Goal: Information Seeking & Learning: Learn about a topic

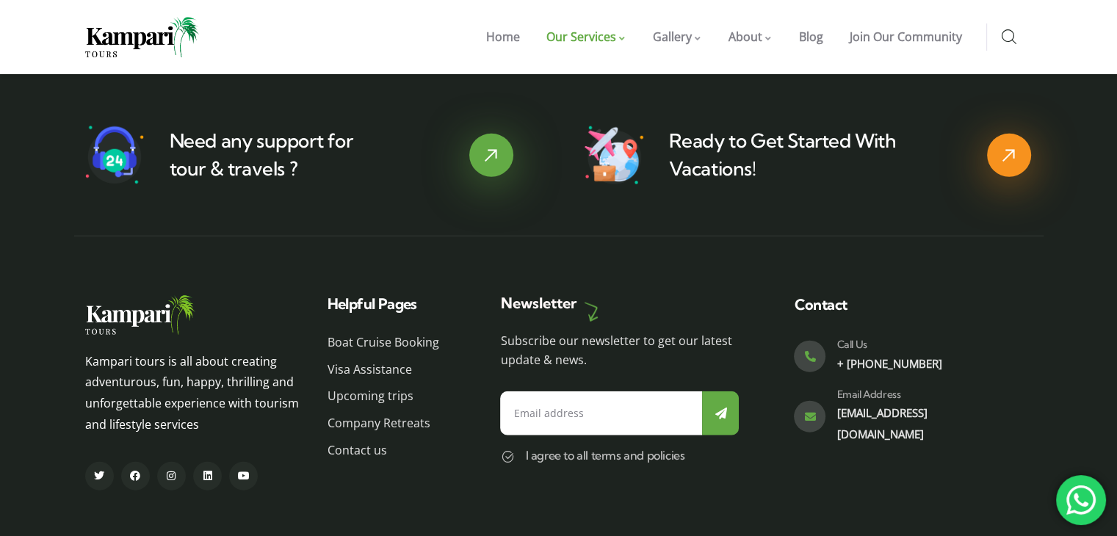
scroll to position [3713, 0]
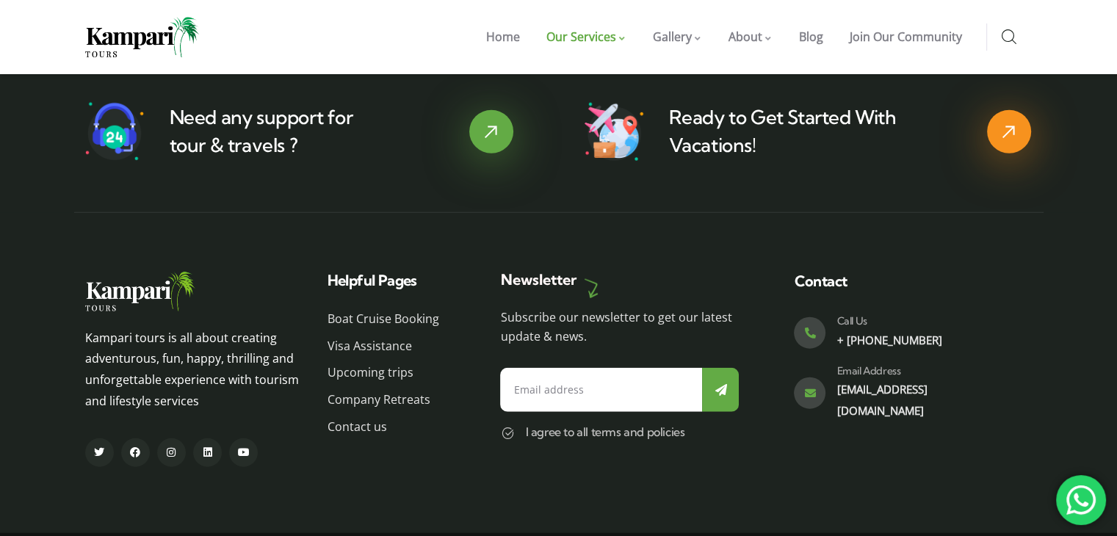
drag, startPoint x: 911, startPoint y: 386, endPoint x: 986, endPoint y: 342, distance: 87.5
click at [986, 379] on p "[EMAIL_ADDRESS][DOMAIN_NAME]" at bounding box center [921, 400] width 170 height 43
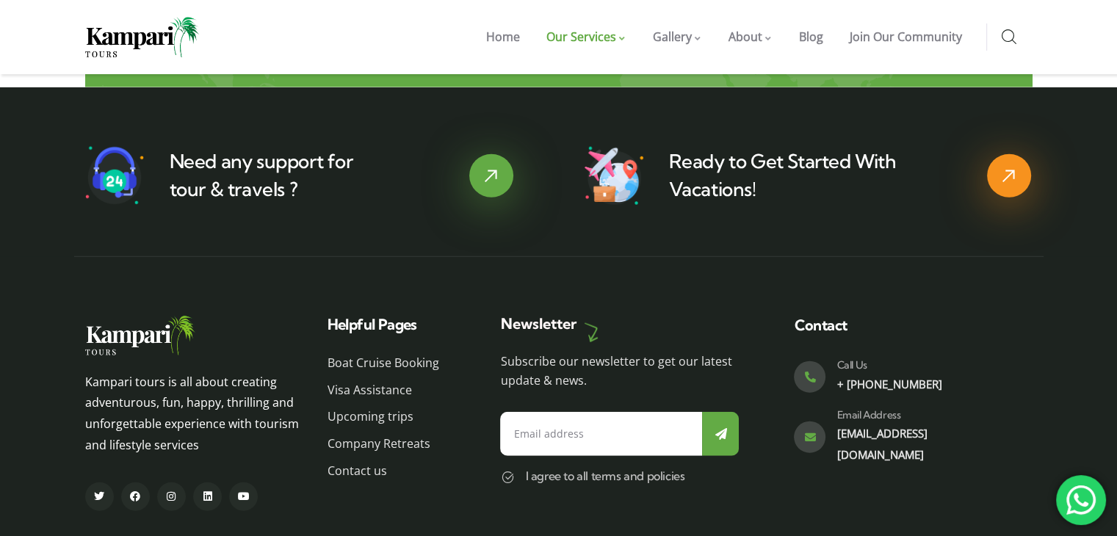
scroll to position [3669, 0]
click at [380, 380] on span "Visa Assistance" at bounding box center [370, 390] width 84 height 21
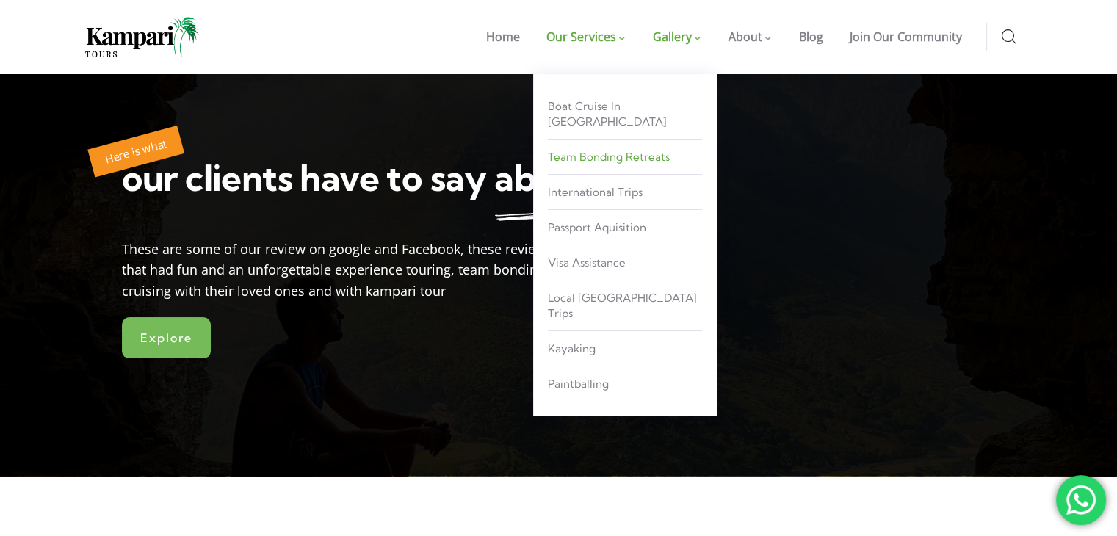
click at [673, 146] on link "Team Bonding Retreats" at bounding box center [625, 156] width 154 height 27
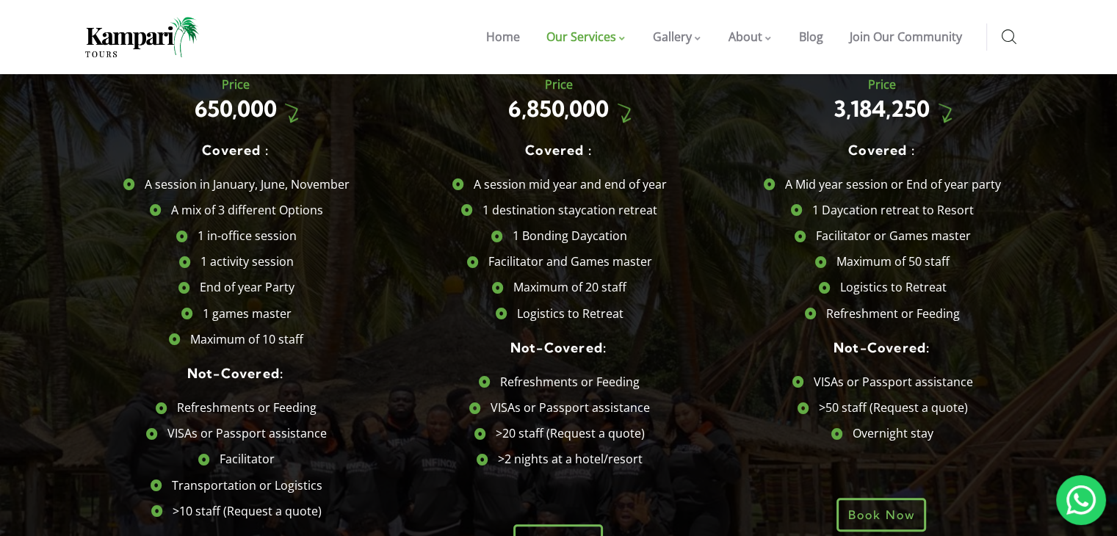
scroll to position [1245, 0]
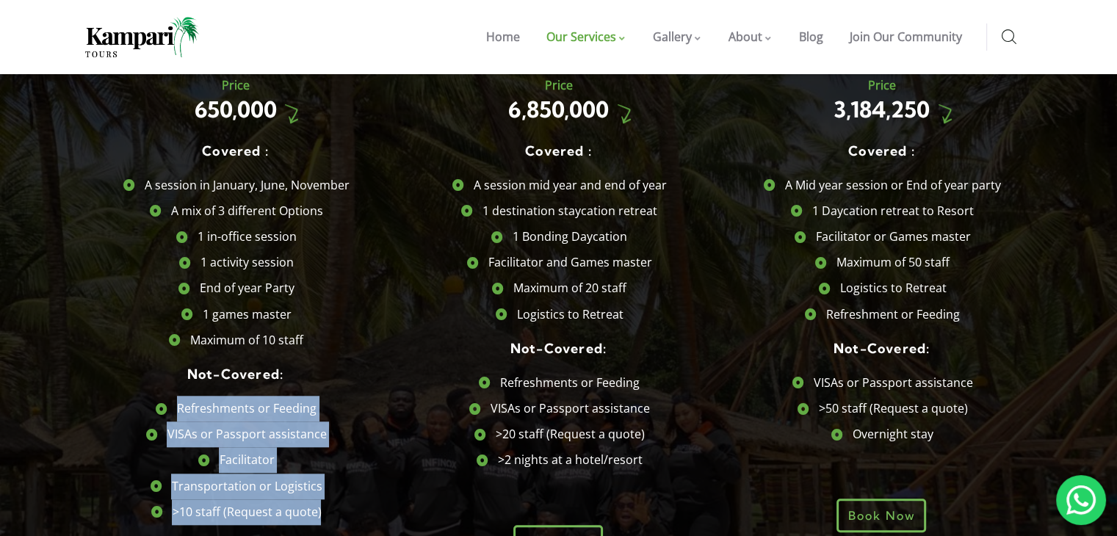
drag, startPoint x: 164, startPoint y: 343, endPoint x: 328, endPoint y: 450, distance: 196.4
click at [328, 450] on ul "Refreshments or Feeding VISAs or Passport assistance Facilitator Transportation…" at bounding box center [236, 460] width 308 height 129
click at [328, 499] on li ">10 staff (Request a quote)" at bounding box center [236, 512] width 308 height 26
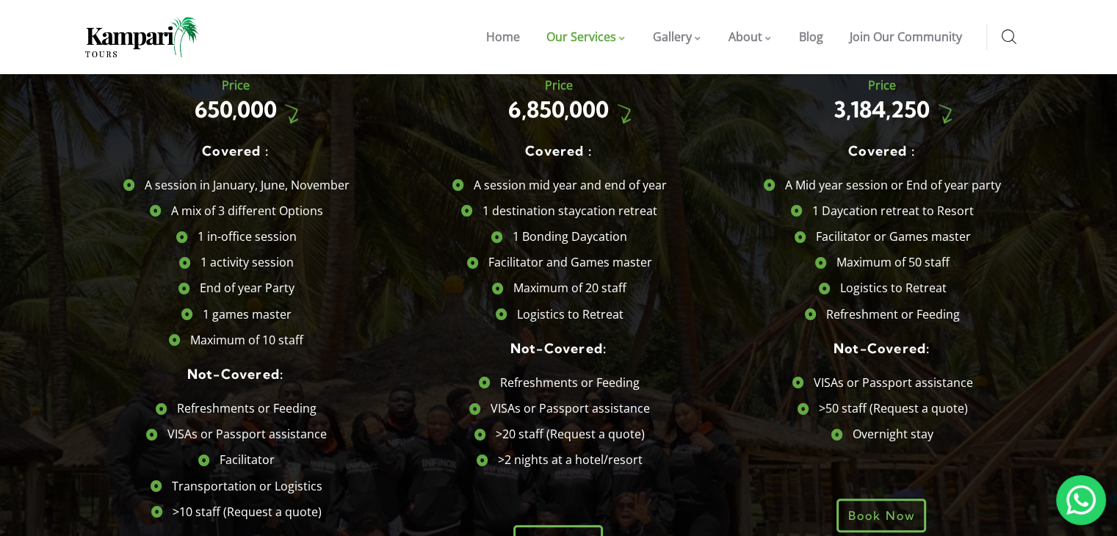
click at [323, 499] on li ">10 staff (Request a quote)" at bounding box center [236, 512] width 308 height 26
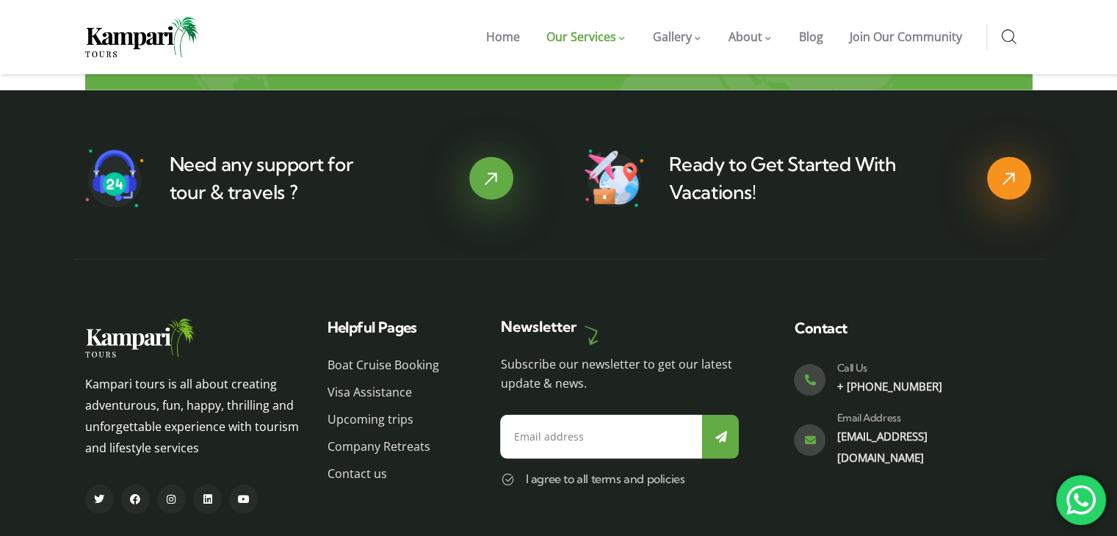
scroll to position [4265, 0]
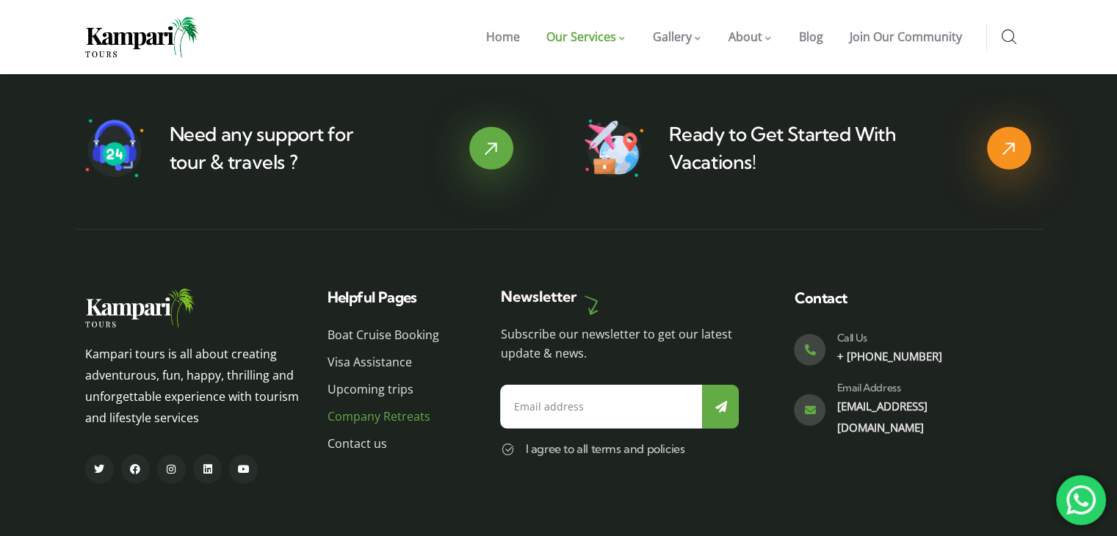
click at [338, 406] on span "Company Retreats" at bounding box center [379, 416] width 103 height 21
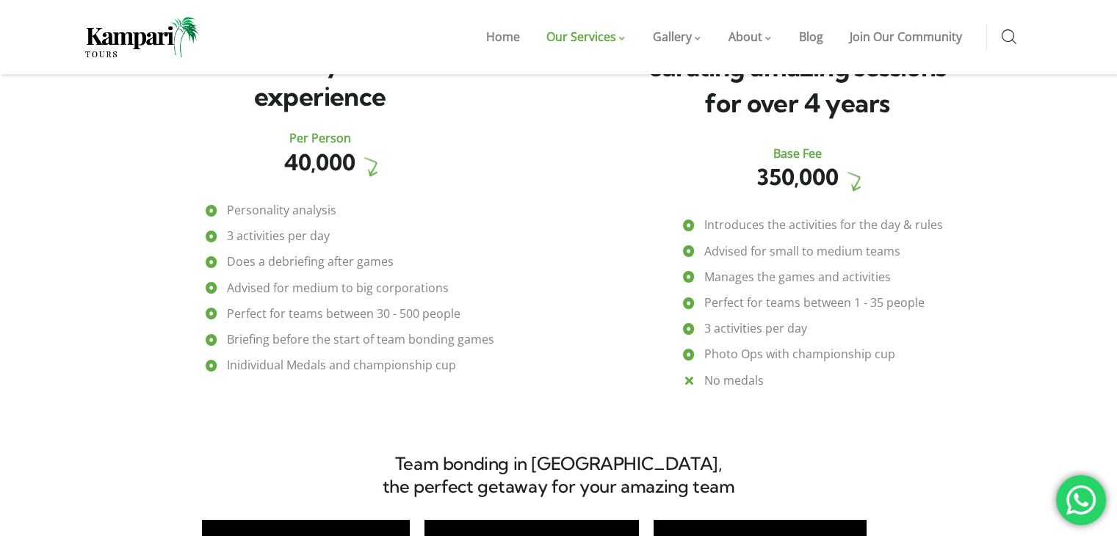
scroll to position [2115, 0]
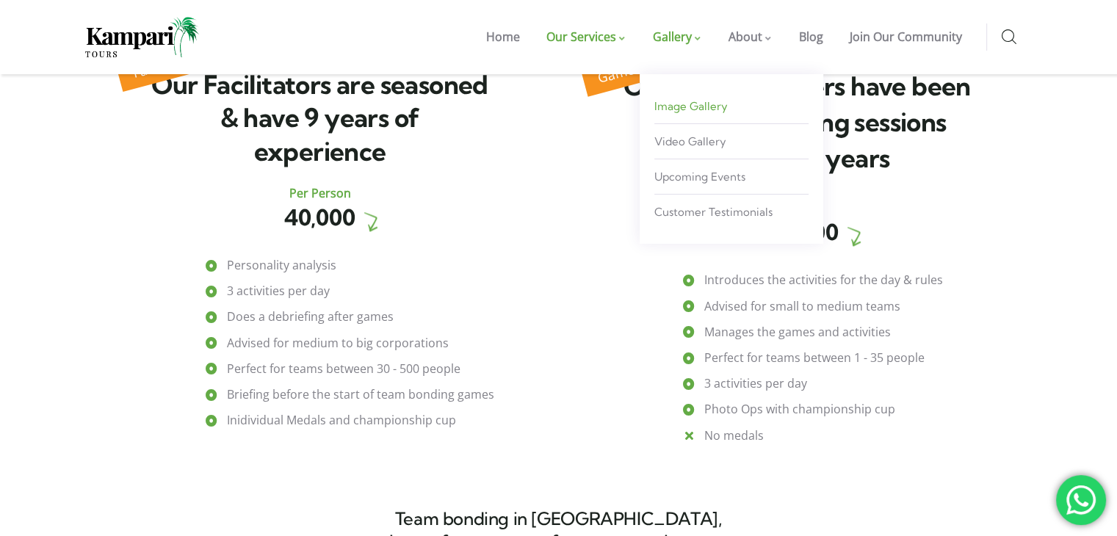
click at [691, 109] on span "Image Gallery" at bounding box center [690, 106] width 73 height 14
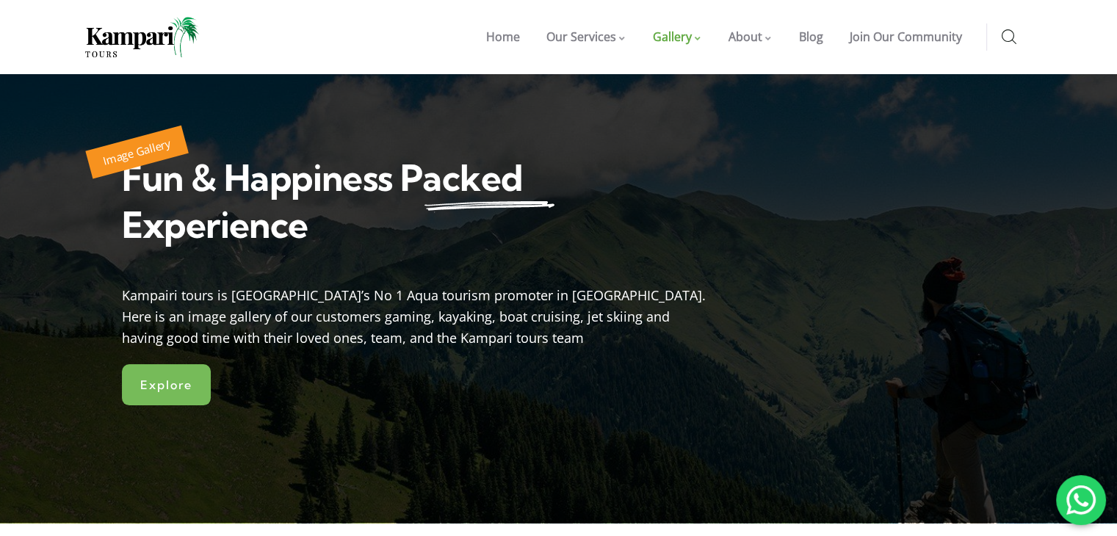
click at [98, 45] on img at bounding box center [142, 37] width 114 height 40
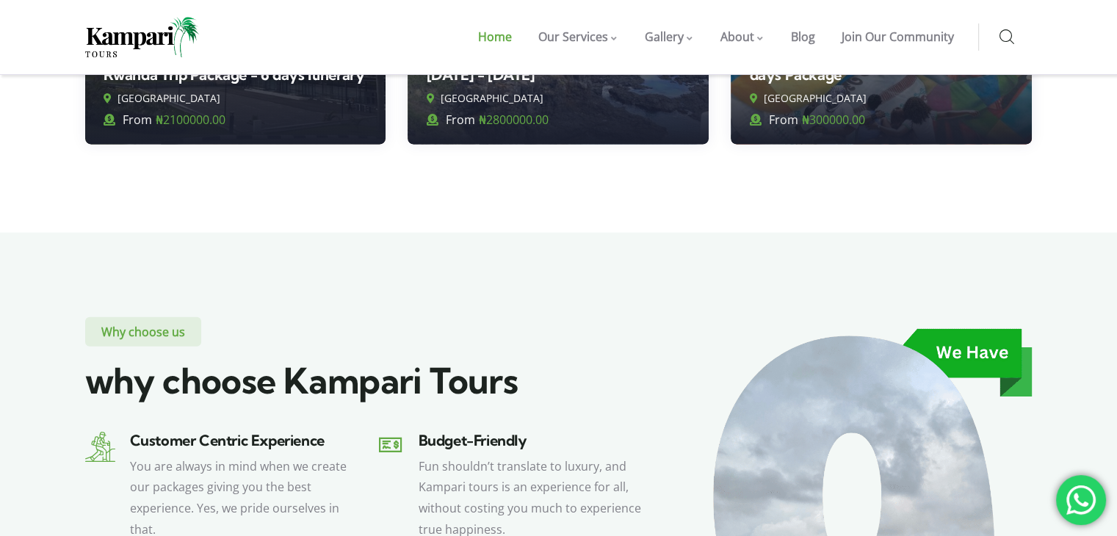
scroll to position [3578, 0]
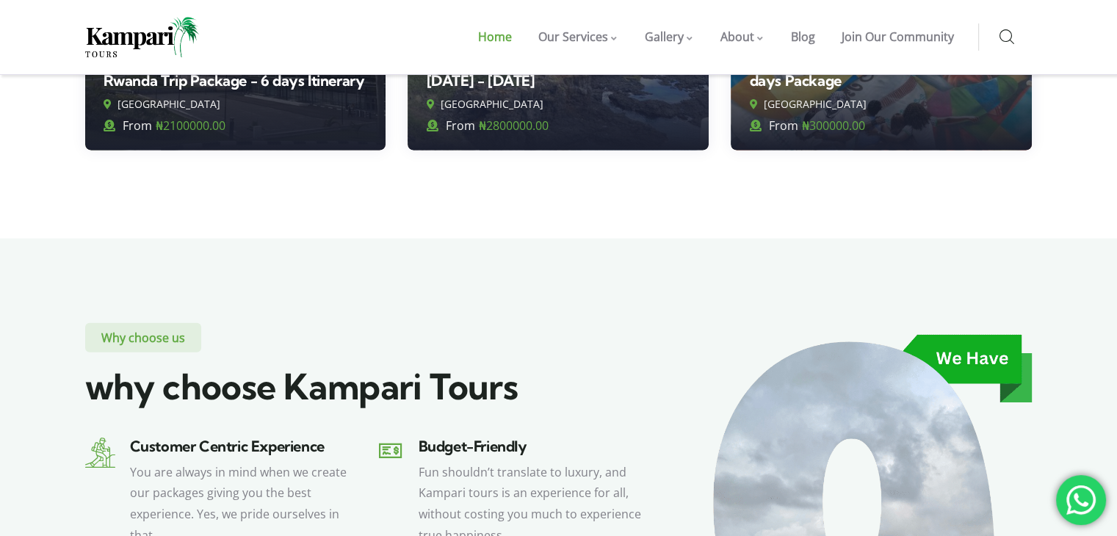
drag, startPoint x: 808, startPoint y: 269, endPoint x: 759, endPoint y: 283, distance: 51.3
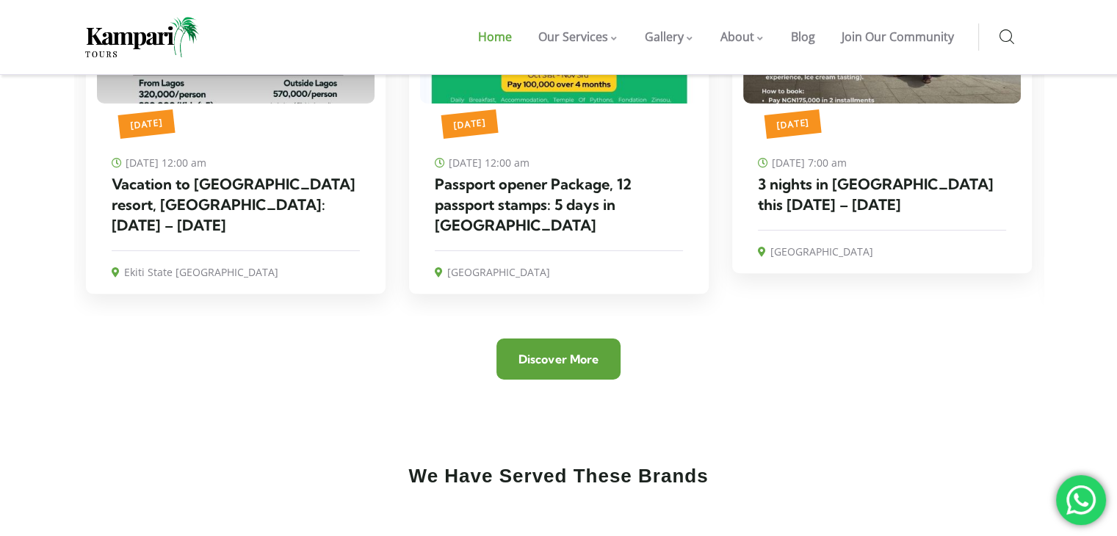
scroll to position [5134, 0]
